Goal: Transaction & Acquisition: Purchase product/service

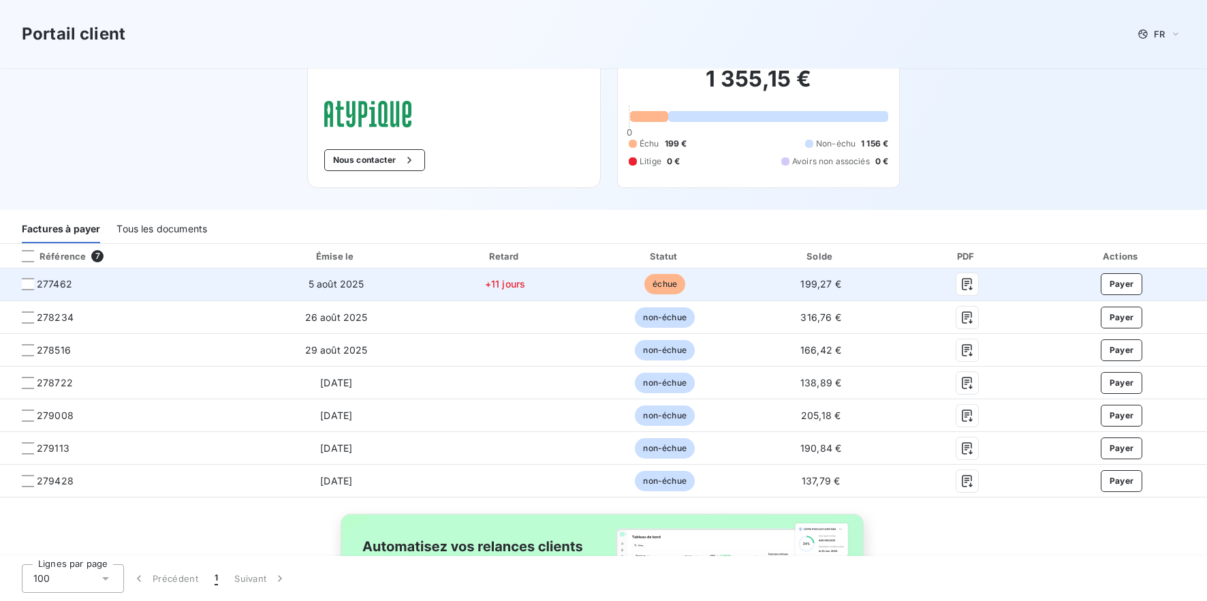
scroll to position [38, 0]
click at [29, 284] on div at bounding box center [28, 285] width 12 height 12
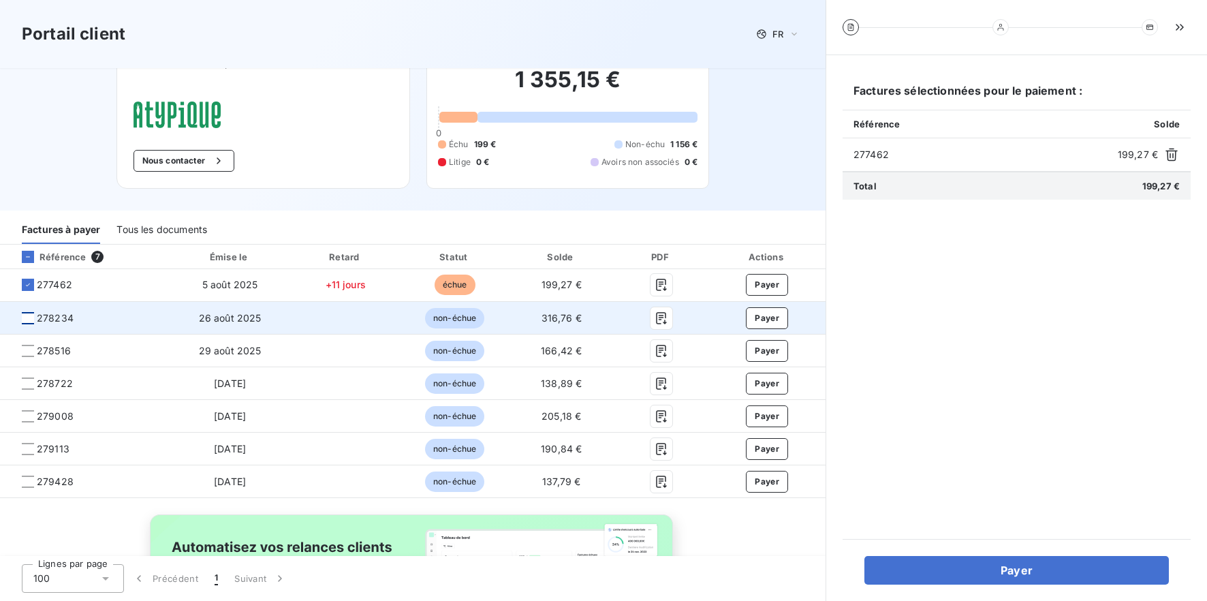
click at [28, 319] on div at bounding box center [28, 318] width 12 height 12
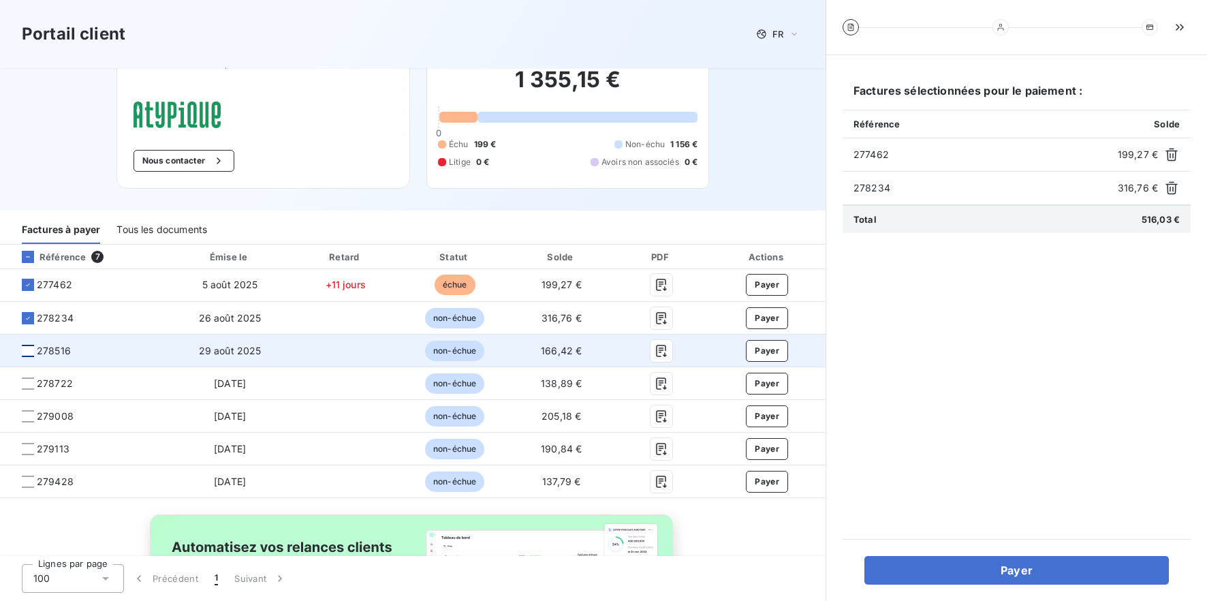
click at [28, 348] on div at bounding box center [28, 351] width 12 height 12
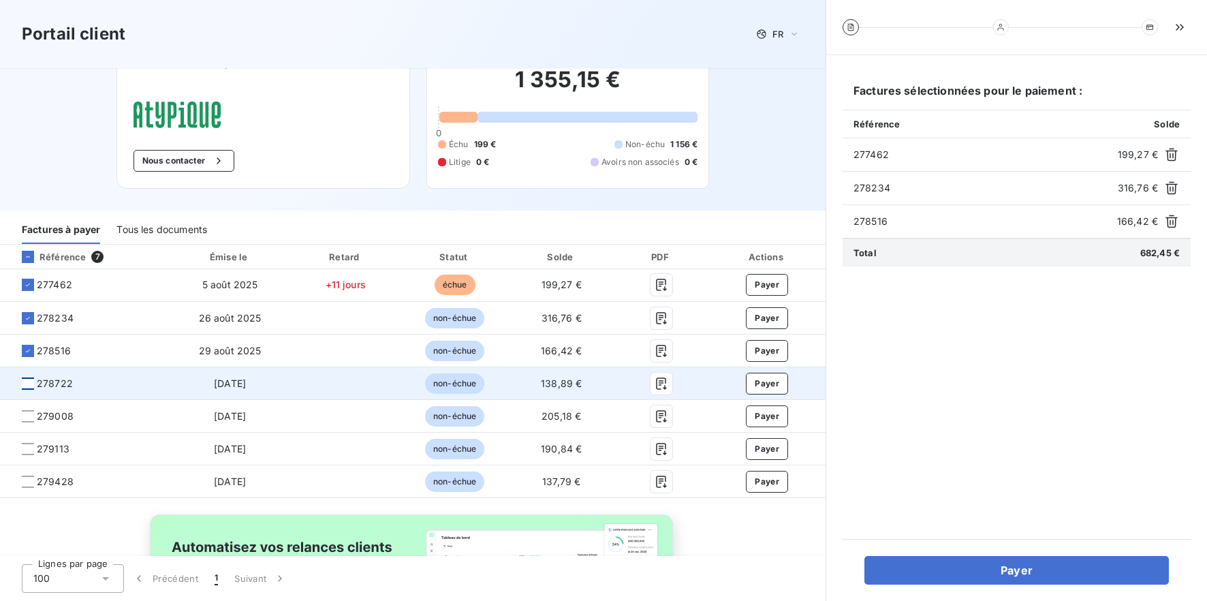
click at [27, 381] on div at bounding box center [28, 383] width 12 height 12
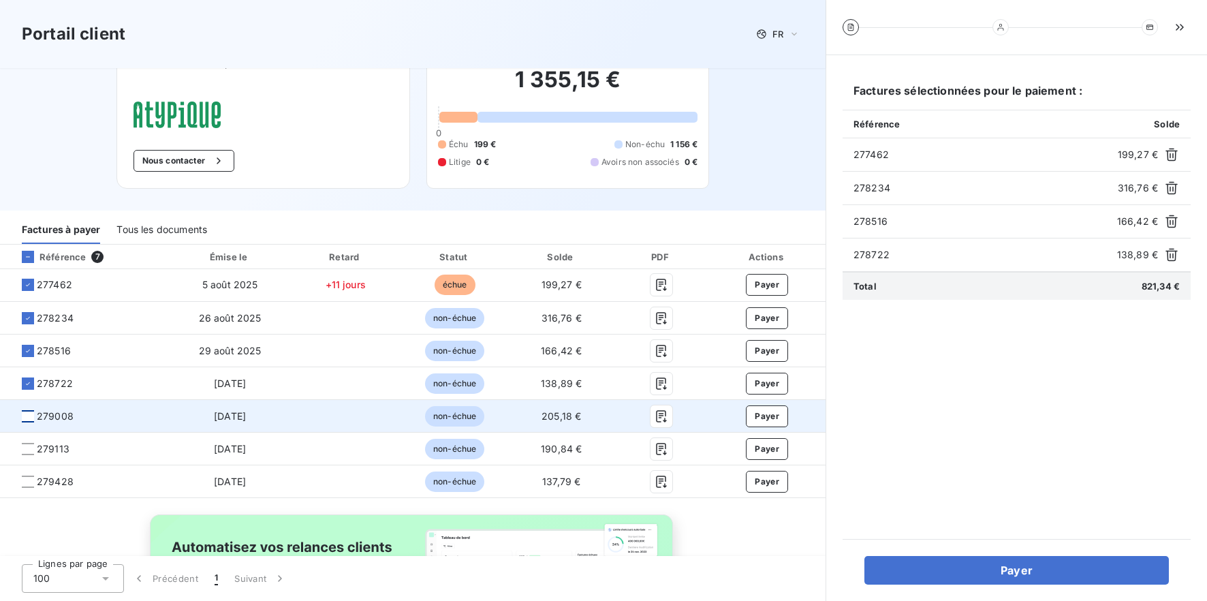
click at [27, 415] on div at bounding box center [28, 416] width 12 height 12
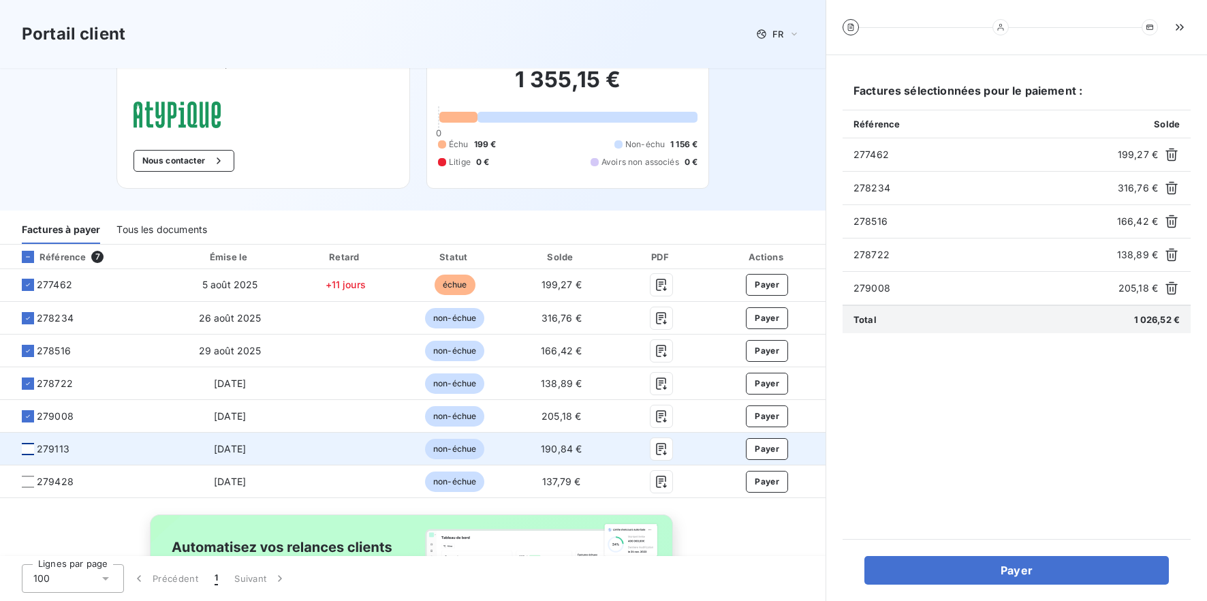
click at [25, 448] on div at bounding box center [28, 449] width 12 height 12
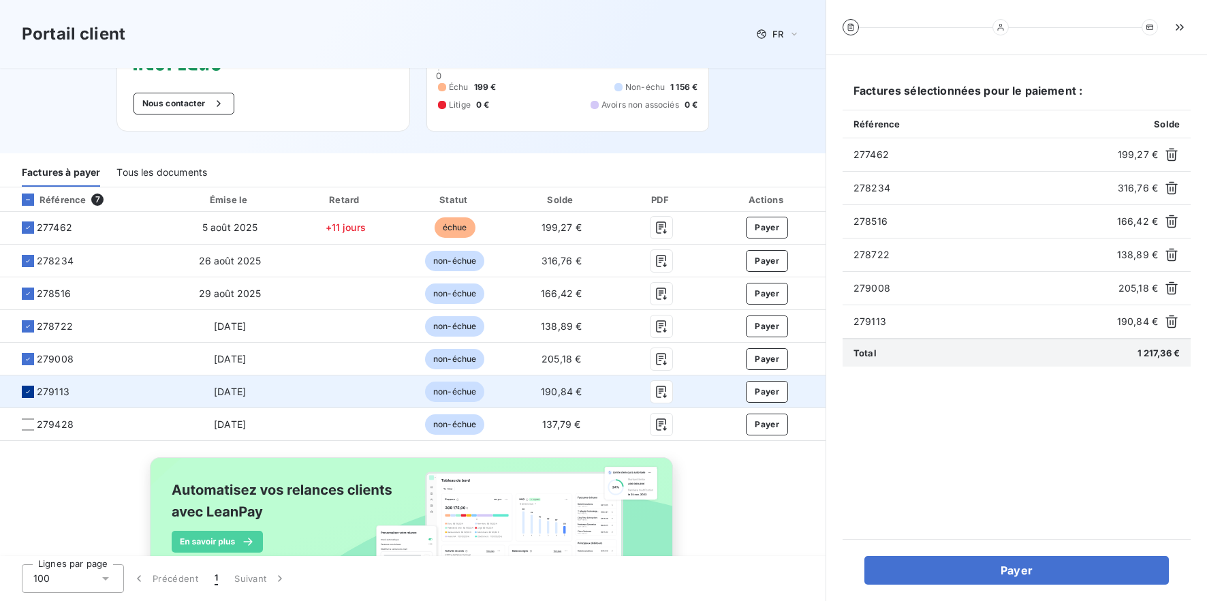
scroll to position [101, 0]
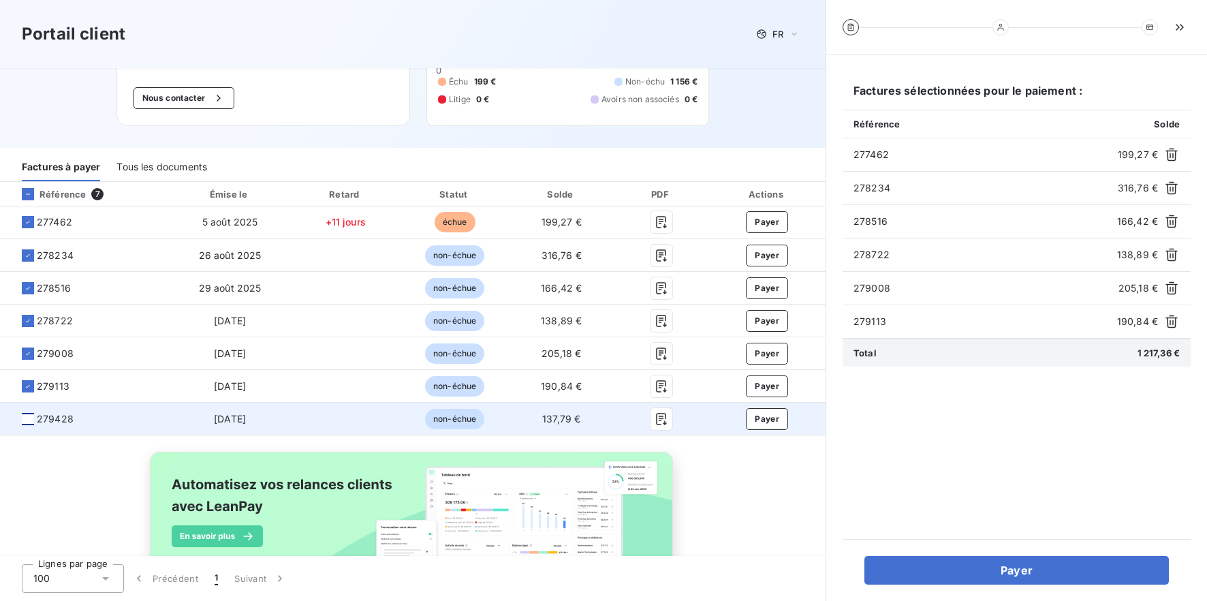
click at [31, 424] on div at bounding box center [28, 419] width 12 height 12
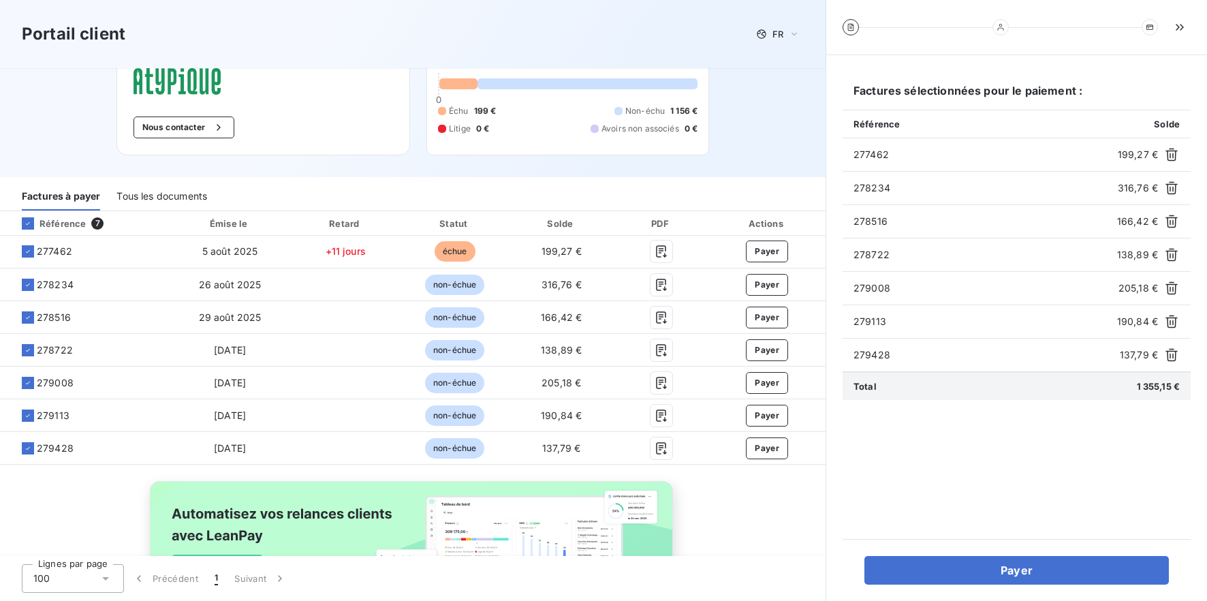
scroll to position [70, 0]
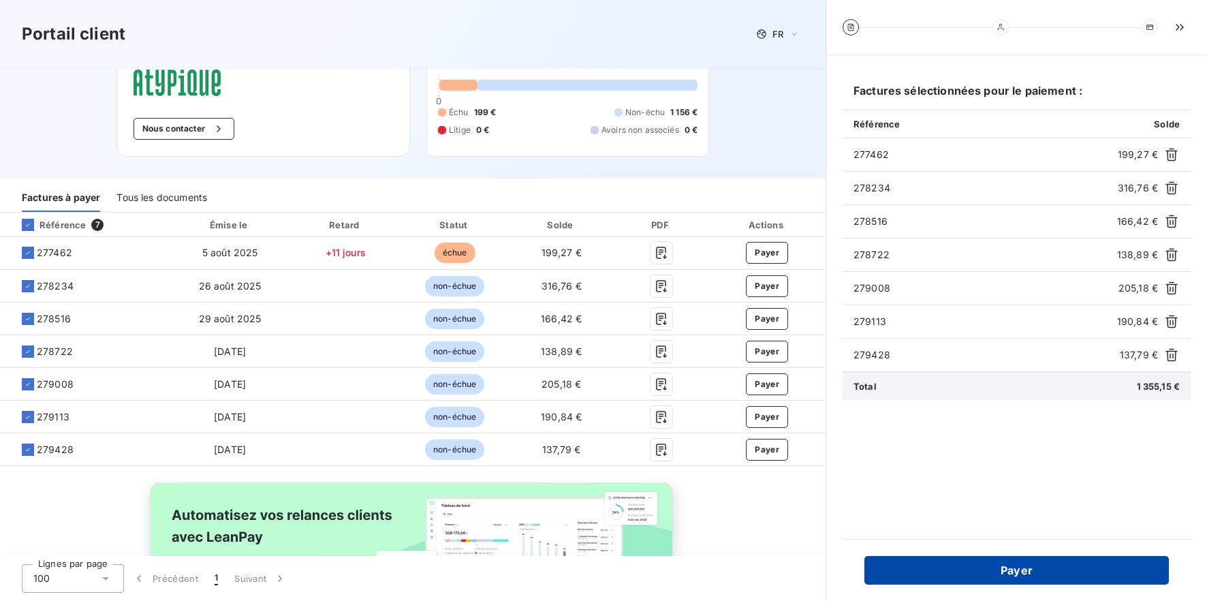
click at [993, 571] on button "Payer" at bounding box center [1016, 570] width 304 height 29
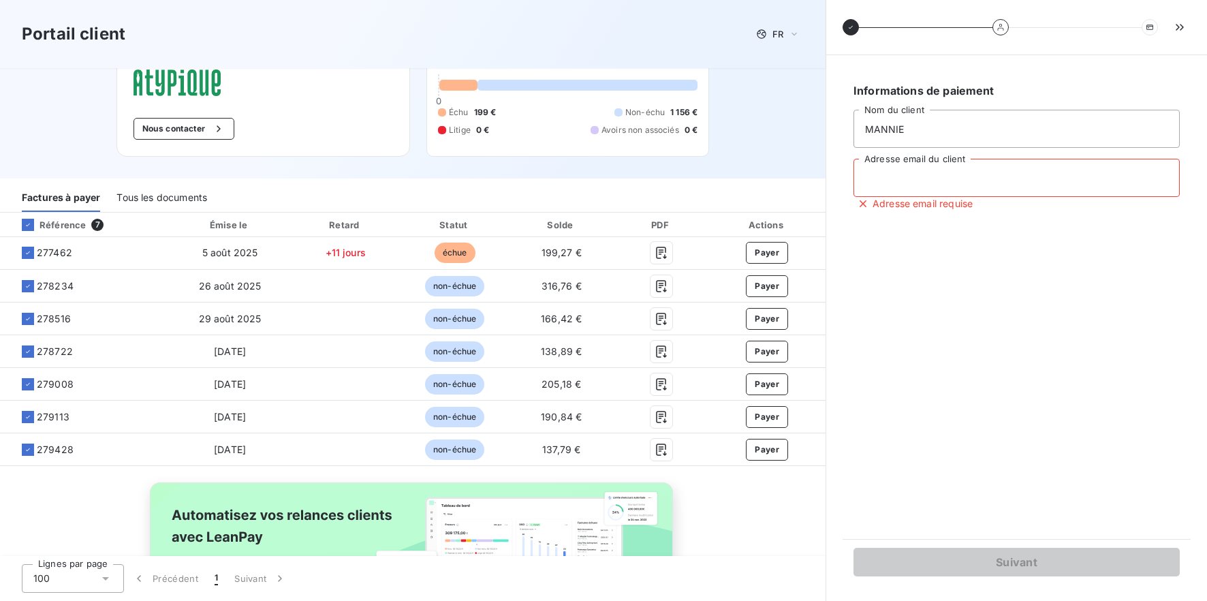
click at [949, 190] on input "Adresse email du client" at bounding box center [1016, 178] width 326 height 38
type input "[EMAIL_ADDRESS][DOMAIN_NAME]"
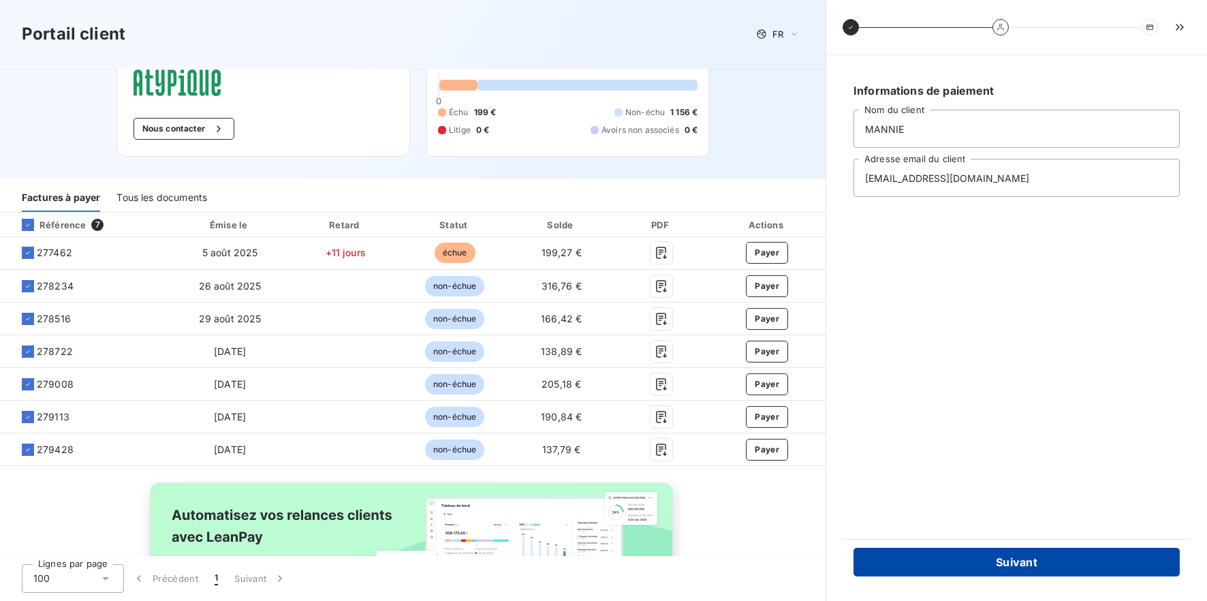
click at [1014, 560] on button "Suivant" at bounding box center [1016, 562] width 326 height 29
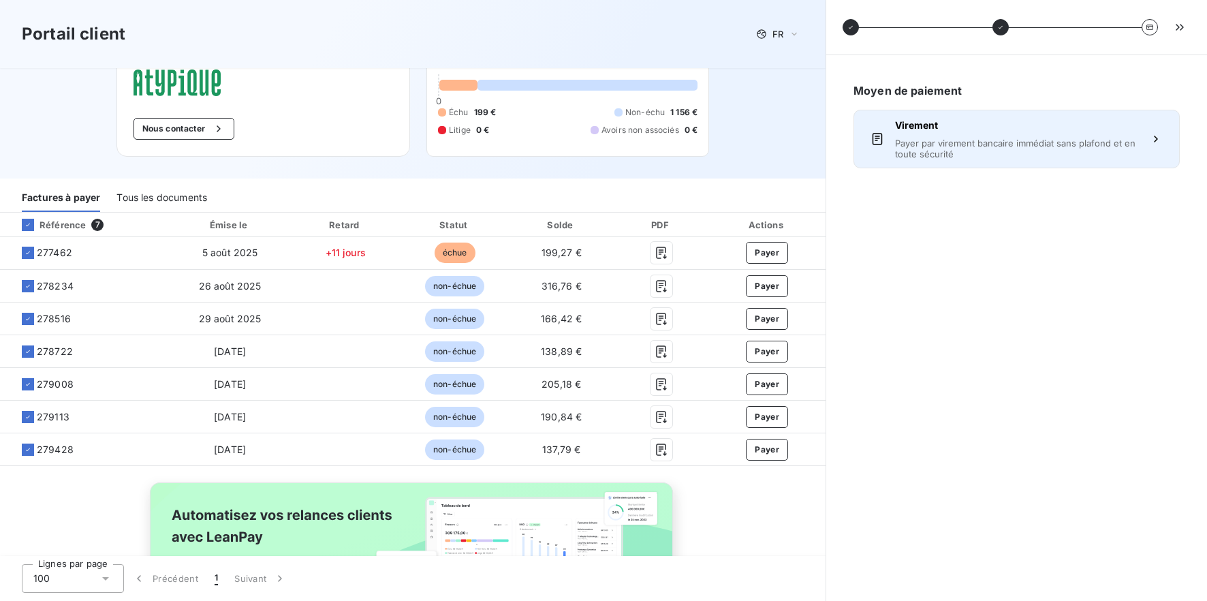
click at [928, 124] on span "Virement" at bounding box center [1016, 125] width 243 height 14
